Goal: Task Accomplishment & Management: Manage account settings

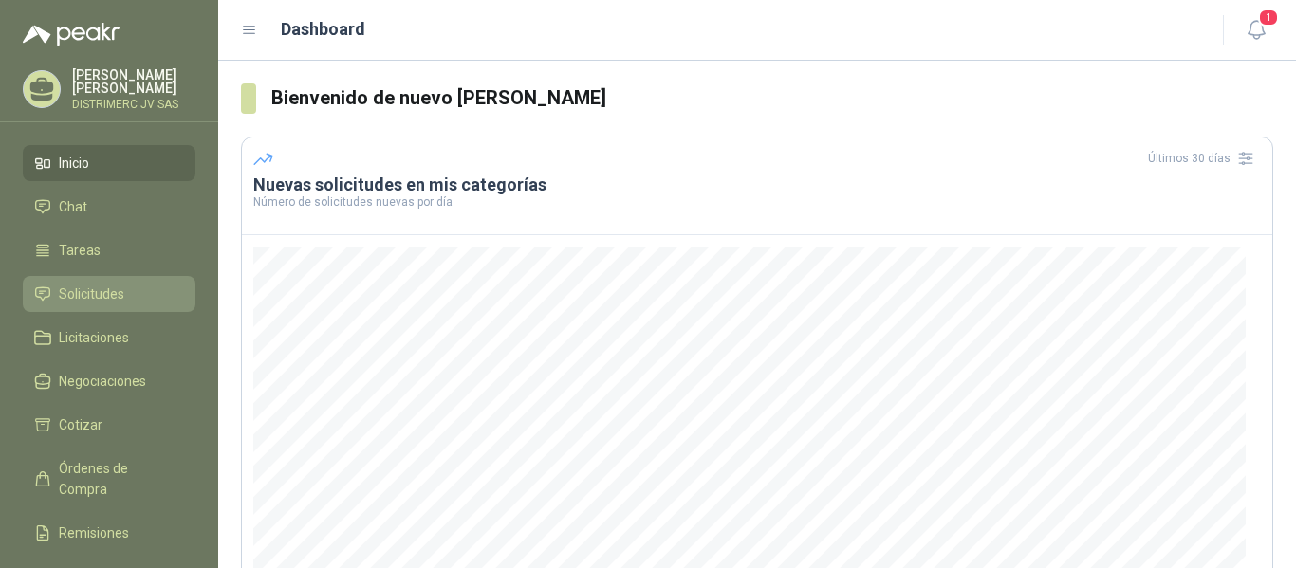
click at [112, 289] on span "Solicitudes" at bounding box center [91, 294] width 65 height 21
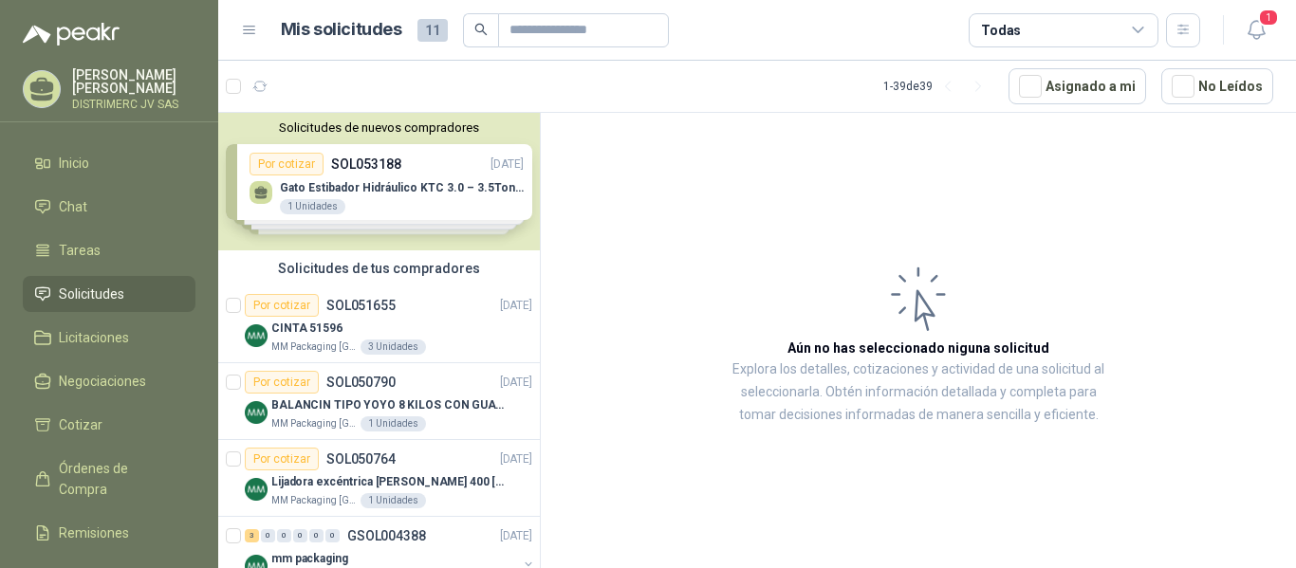
click at [385, 180] on div "Solicitudes de nuevos compradores Por cotizar SOL053188 23/08/25 Gato Estibador…" at bounding box center [379, 182] width 322 height 138
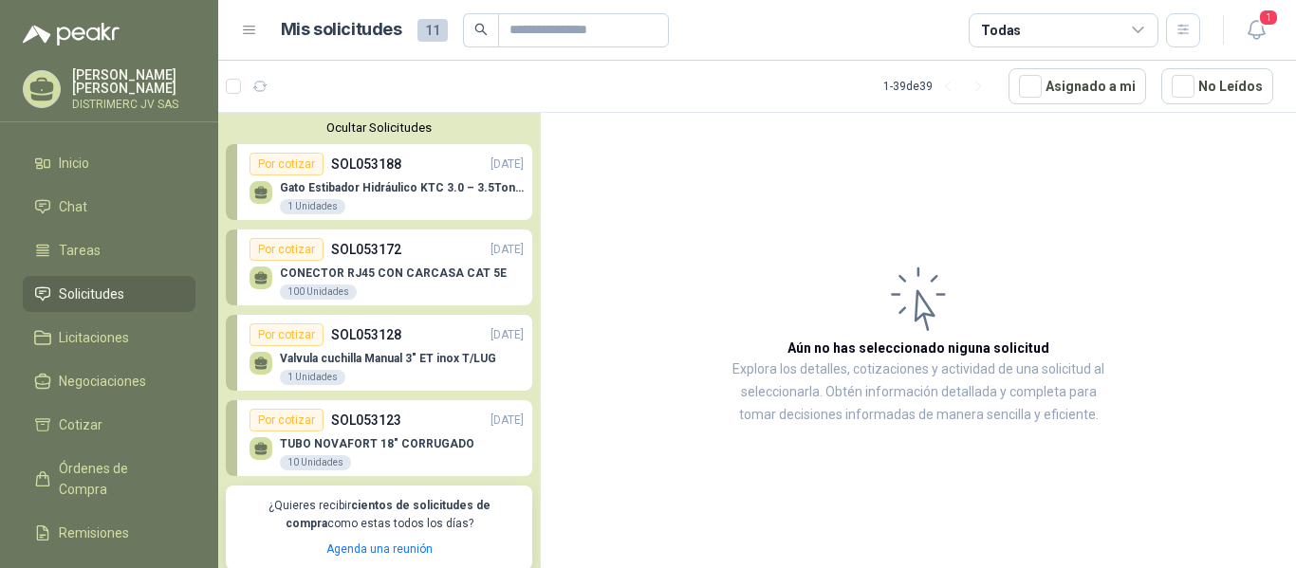
click at [388, 178] on div "Gato Estibador Hidráulico KTC 3.0 – 3.5Ton 1.2mt HPT 1 Unidades" at bounding box center [387, 196] width 274 height 40
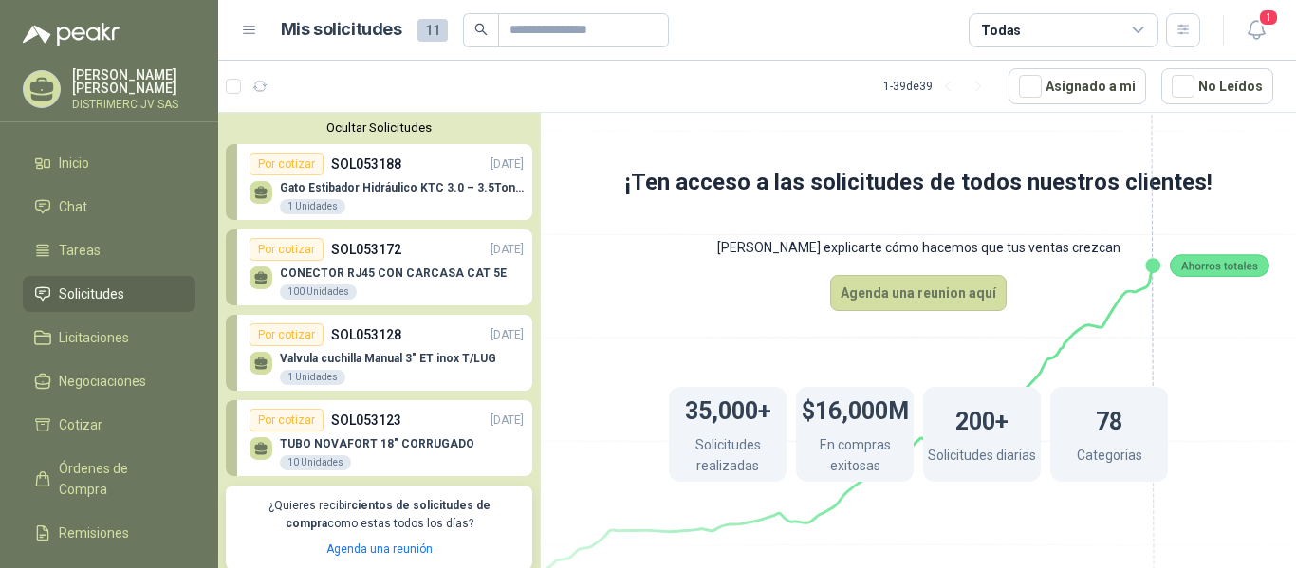
click at [363, 252] on p "SOL053172" at bounding box center [366, 249] width 70 height 21
click at [422, 263] on div "CONECTOR RJ45 CON CARCASA CAT 5E 100 Unidades" at bounding box center [387, 281] width 274 height 40
click at [397, 350] on div "Valvula cuchilla Manual 3" ET inox T/LUG 1 Unidades" at bounding box center [387, 366] width 274 height 40
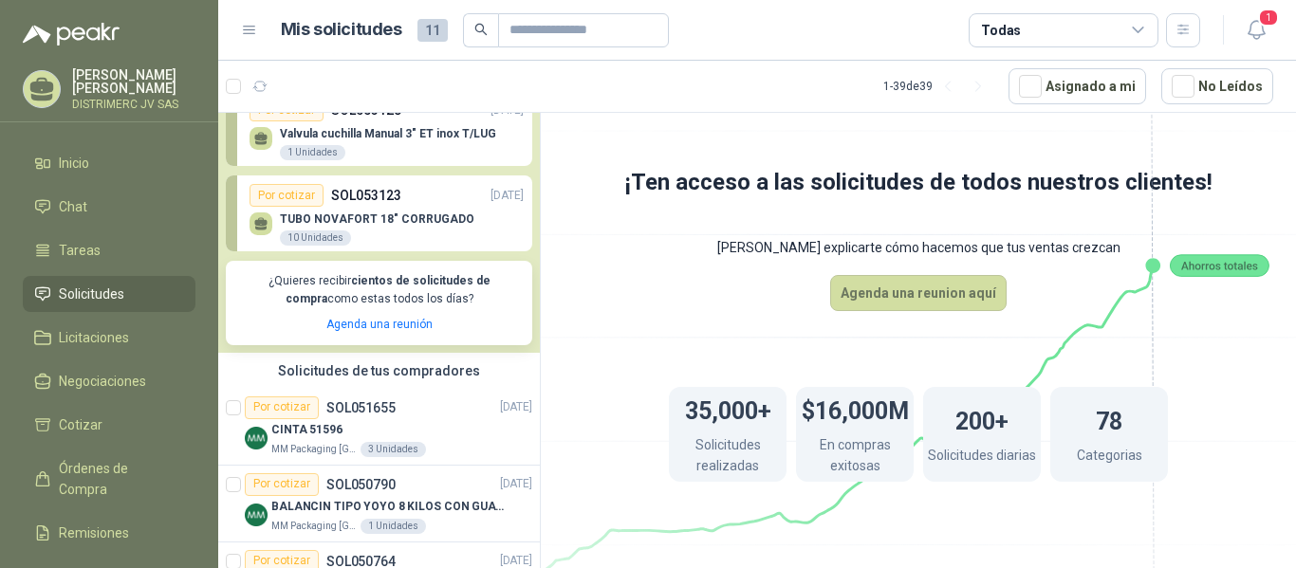
scroll to position [181, 0]
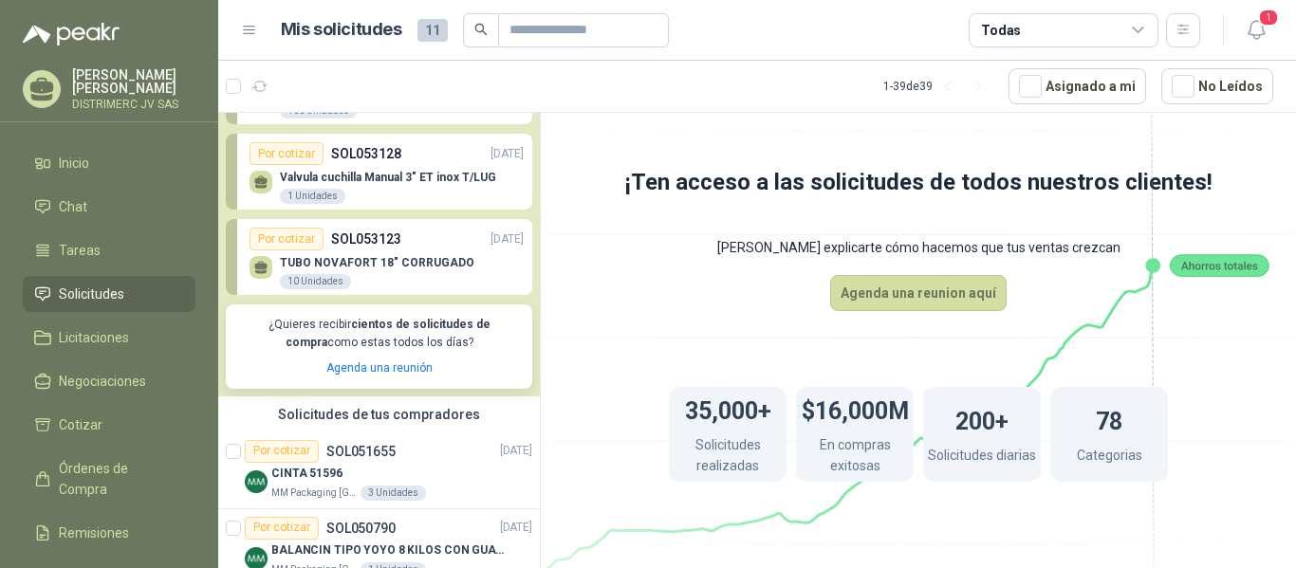
click at [442, 246] on div "Por cotizar SOL053123 22/08/25" at bounding box center [387, 239] width 274 height 23
click at [262, 265] on icon at bounding box center [260, 265] width 13 height 9
click at [286, 244] on div "Por cotizar" at bounding box center [287, 239] width 74 height 23
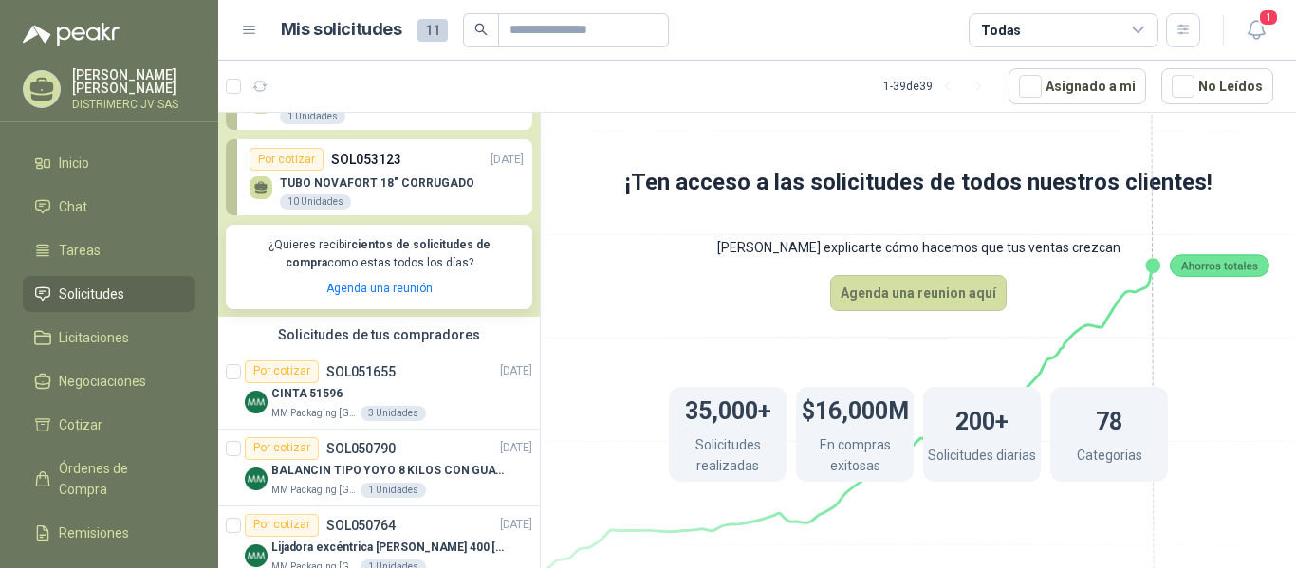
scroll to position [305, 0]
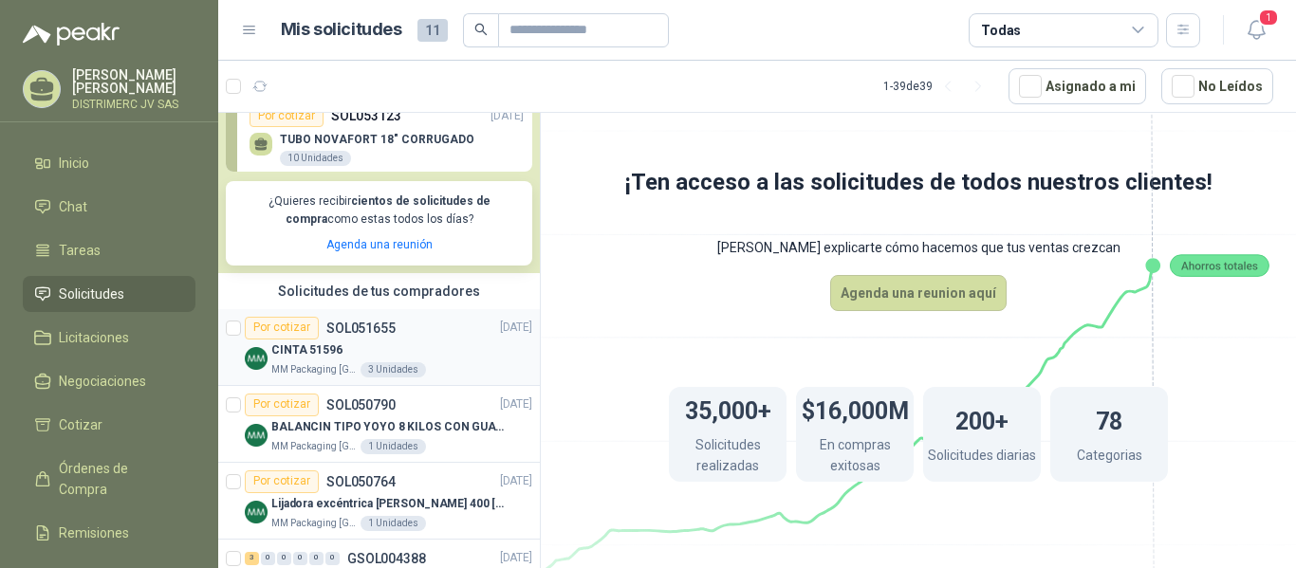
click at [380, 322] on p "SOL051655" at bounding box center [360, 328] width 69 height 13
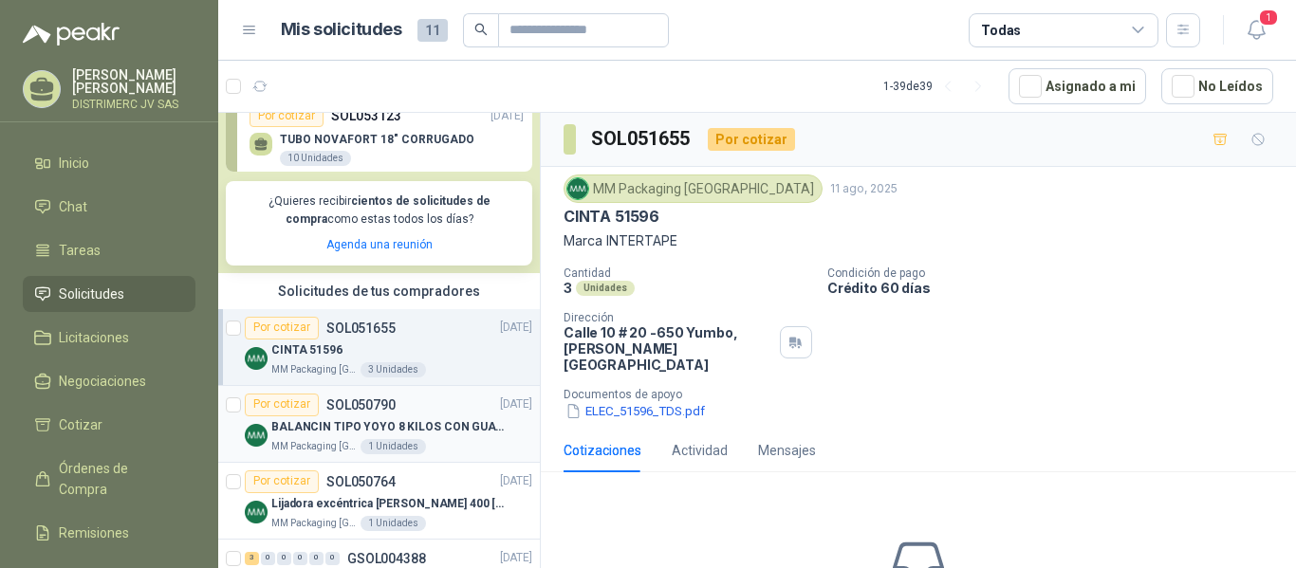
click at [427, 412] on div "Por cotizar SOL050790 31/07/25" at bounding box center [389, 405] width 288 height 23
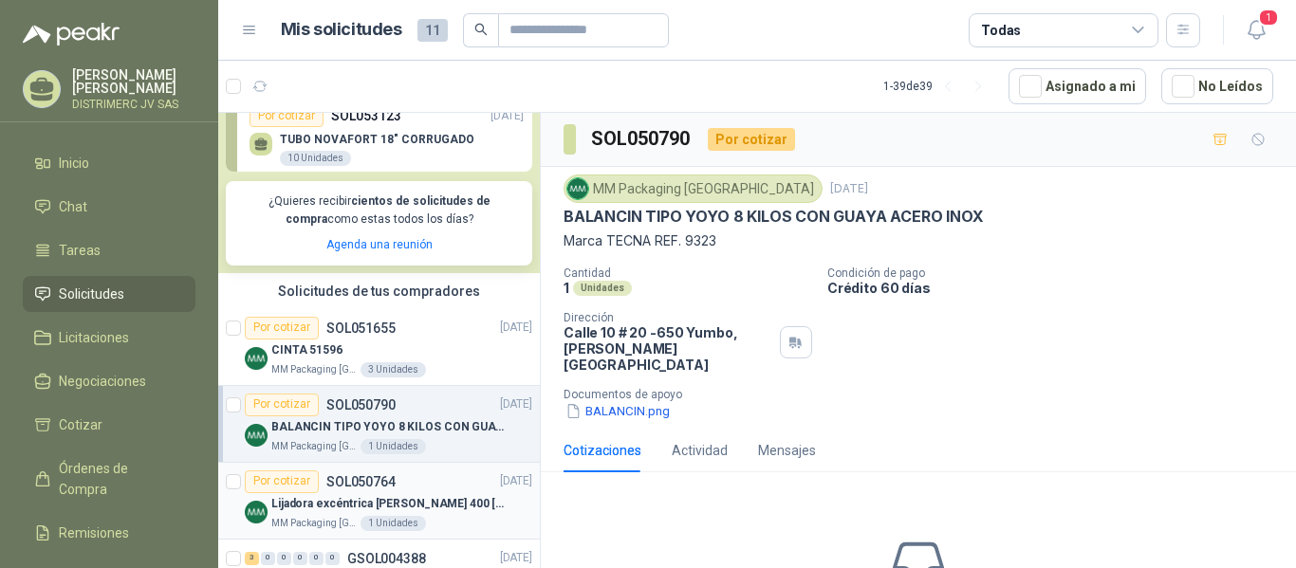
click at [417, 497] on p "Lijadora excéntrica de palma 400 w. bosch gex 125-150 ave" at bounding box center [389, 504] width 236 height 18
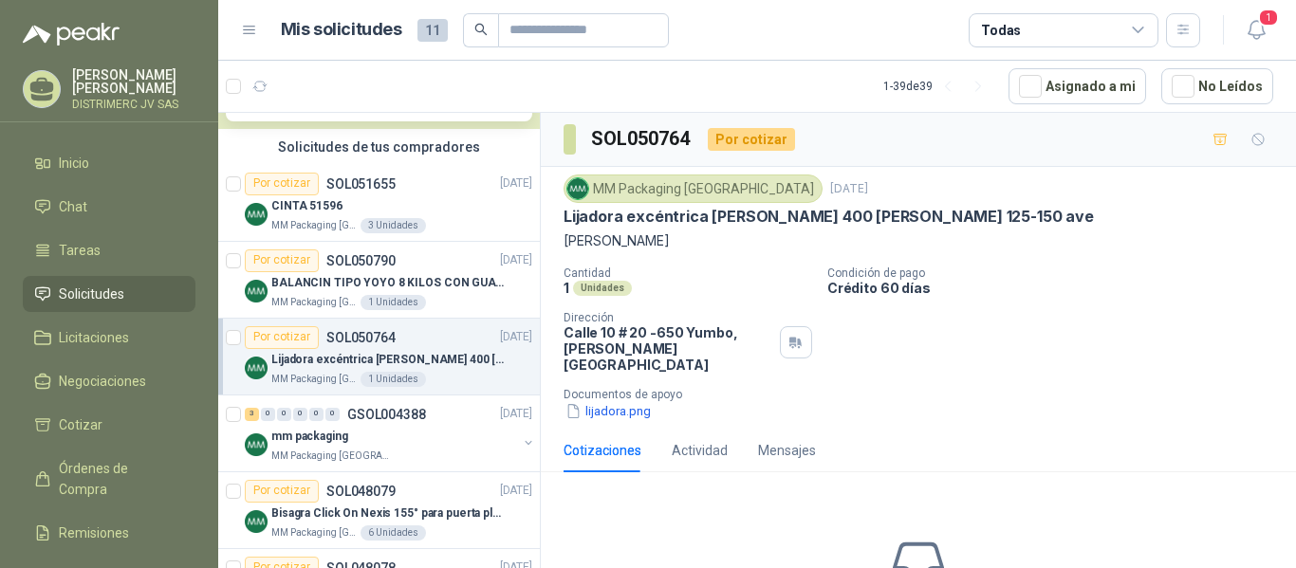
scroll to position [456, 0]
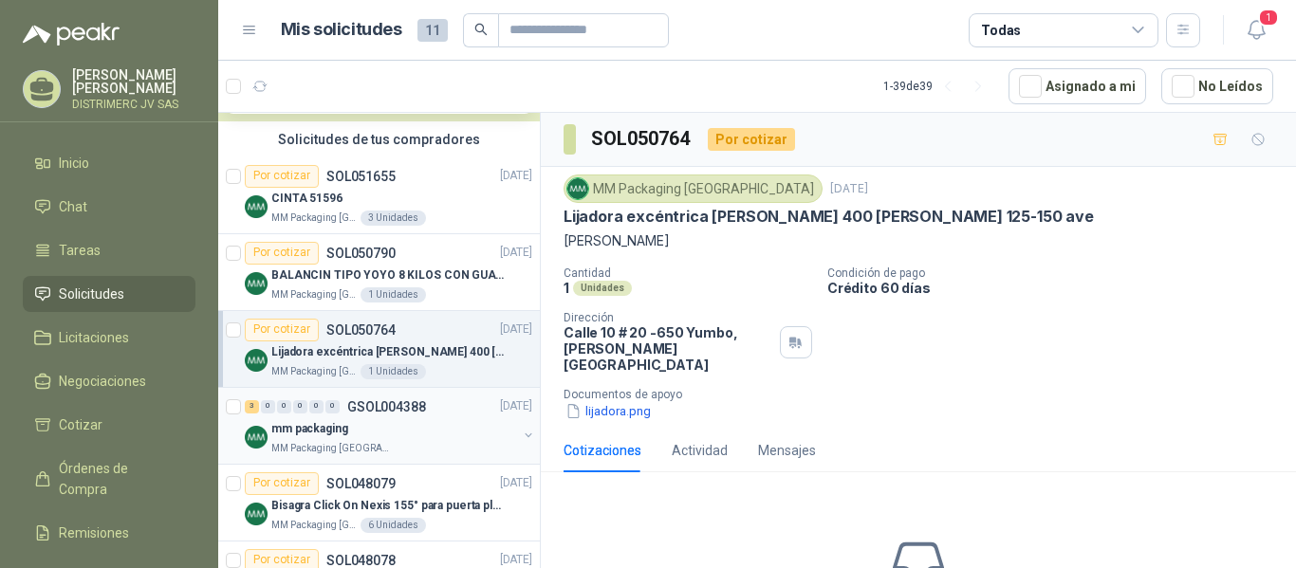
click at [315, 424] on p "mm packaging" at bounding box center [309, 429] width 77 height 18
